Goal: Task Accomplishment & Management: Complete application form

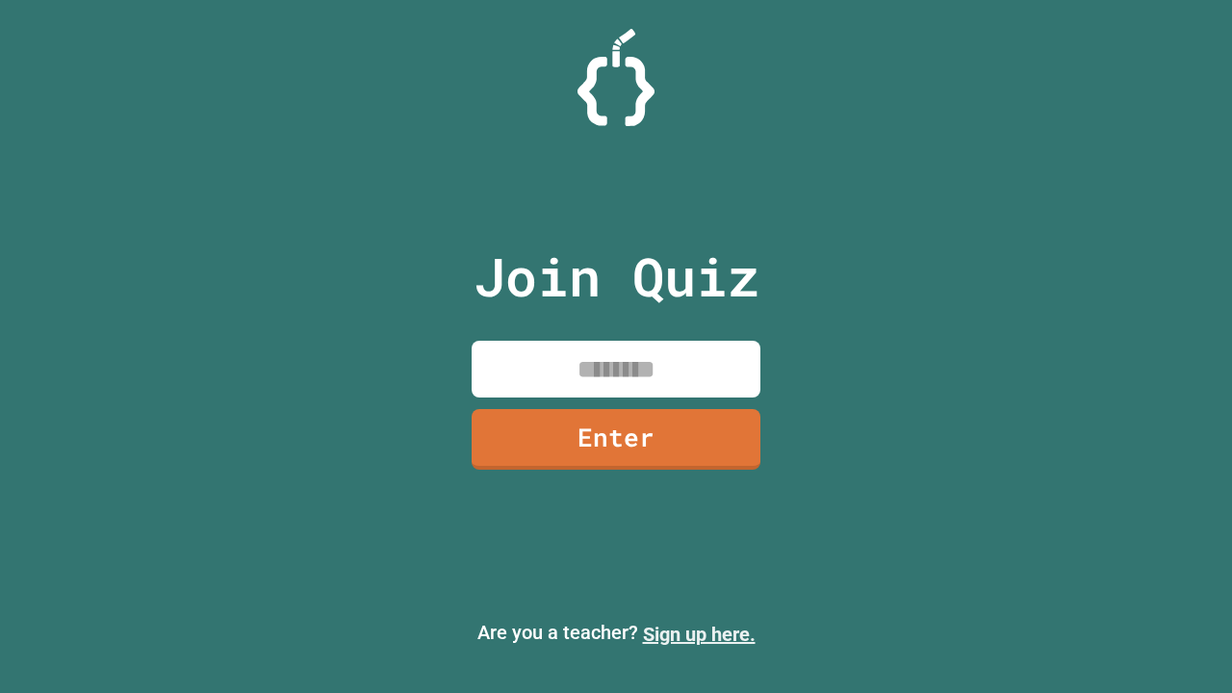
click at [699, 634] on link "Sign up here." at bounding box center [699, 634] width 113 height 23
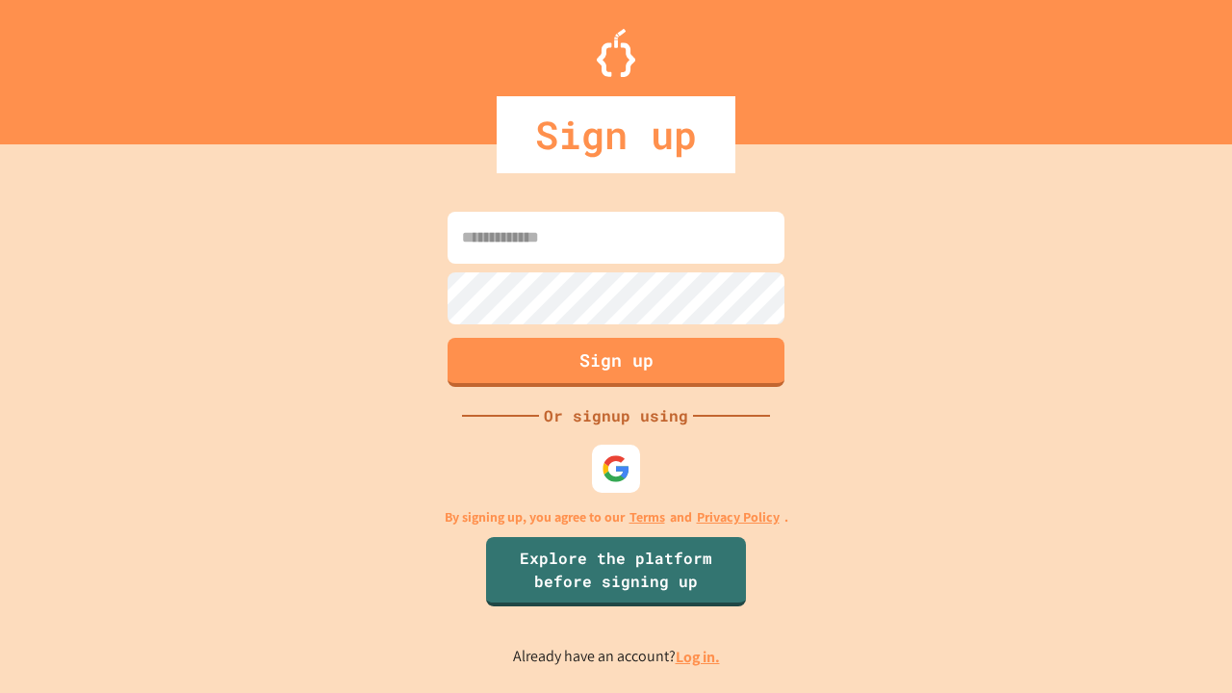
click at [699, 656] on link "Log in." at bounding box center [698, 657] width 44 height 20
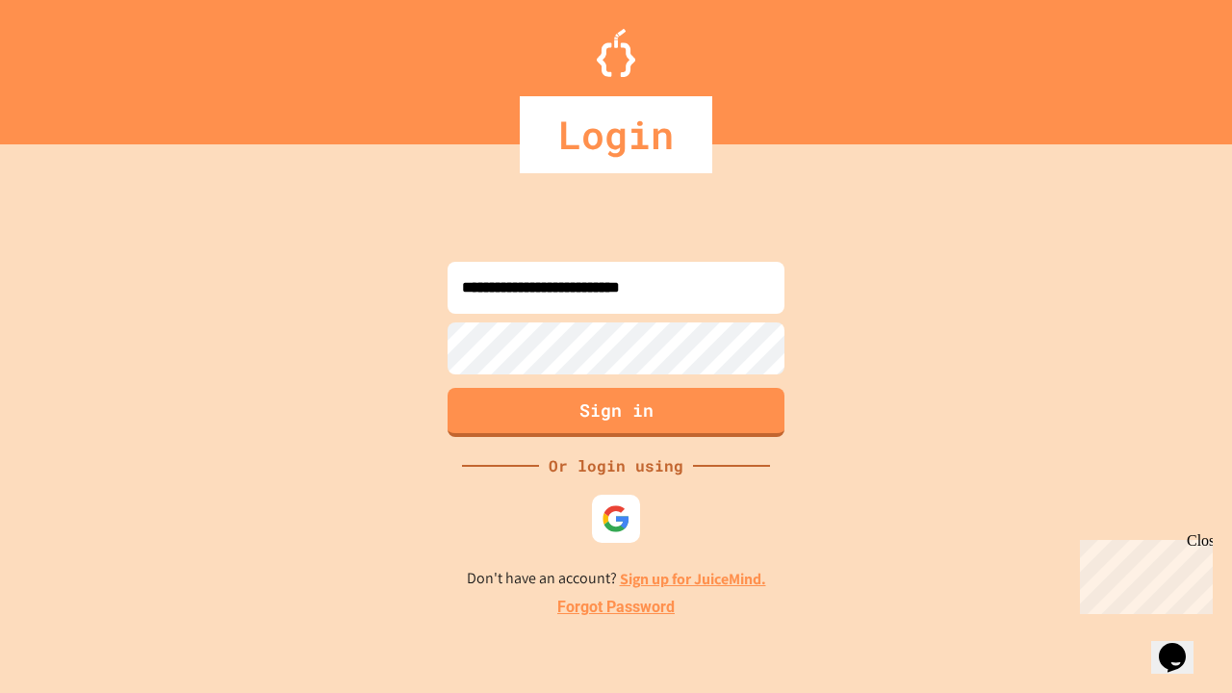
type input "**********"
